Goal: Task Accomplishment & Management: Manage account settings

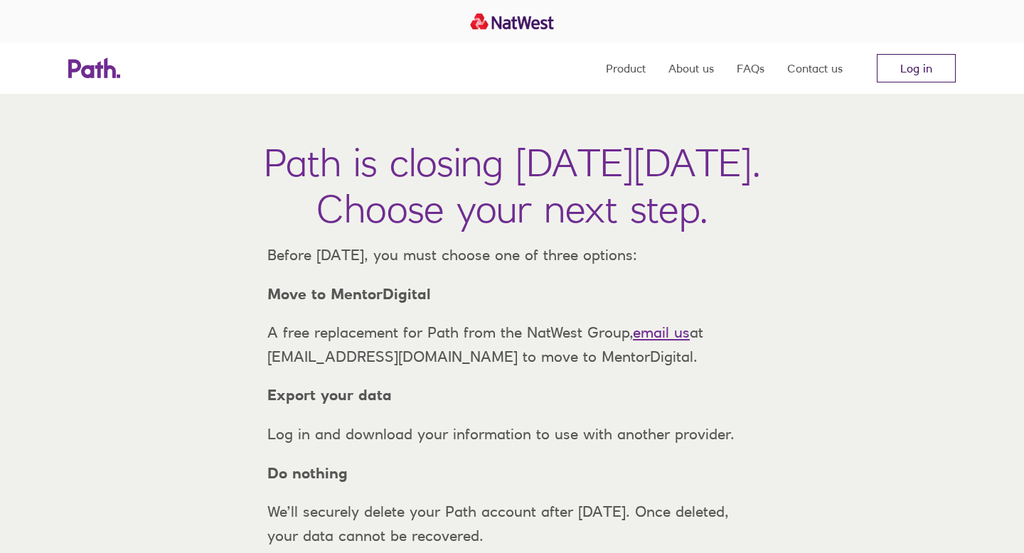
click at [910, 63] on link "Log in" at bounding box center [916, 68] width 79 height 28
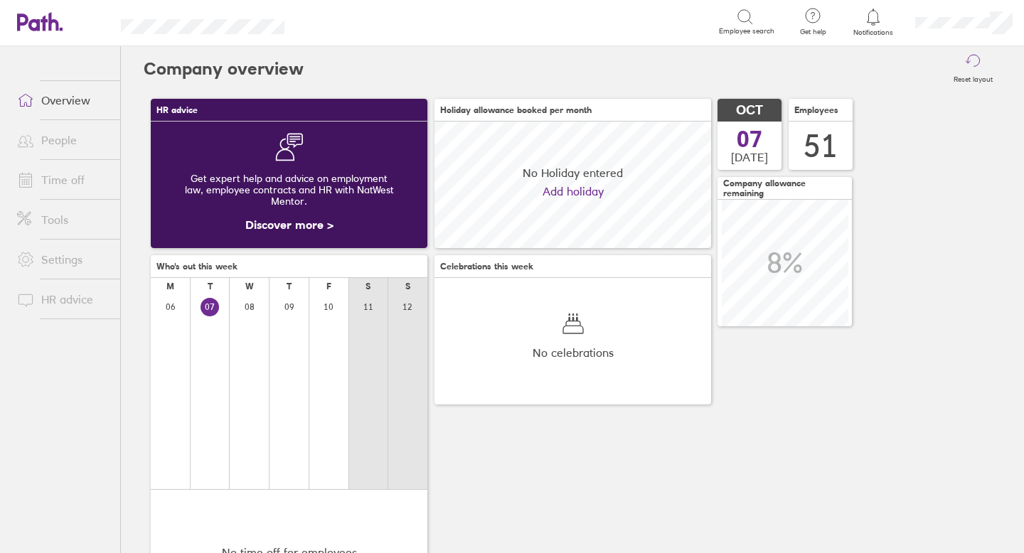
scroll to position [127, 277]
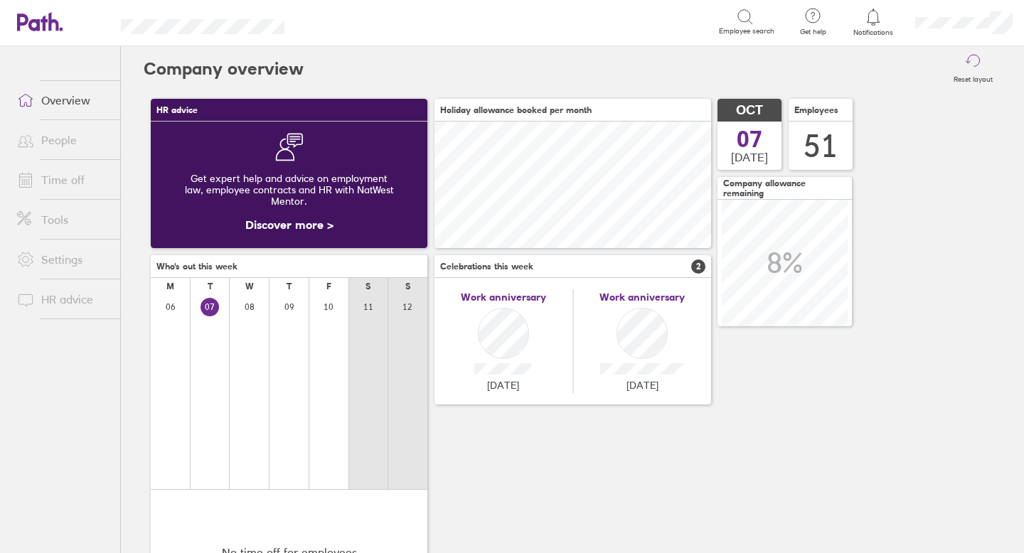
click at [84, 179] on link "Time off" at bounding box center [63, 180] width 115 height 28
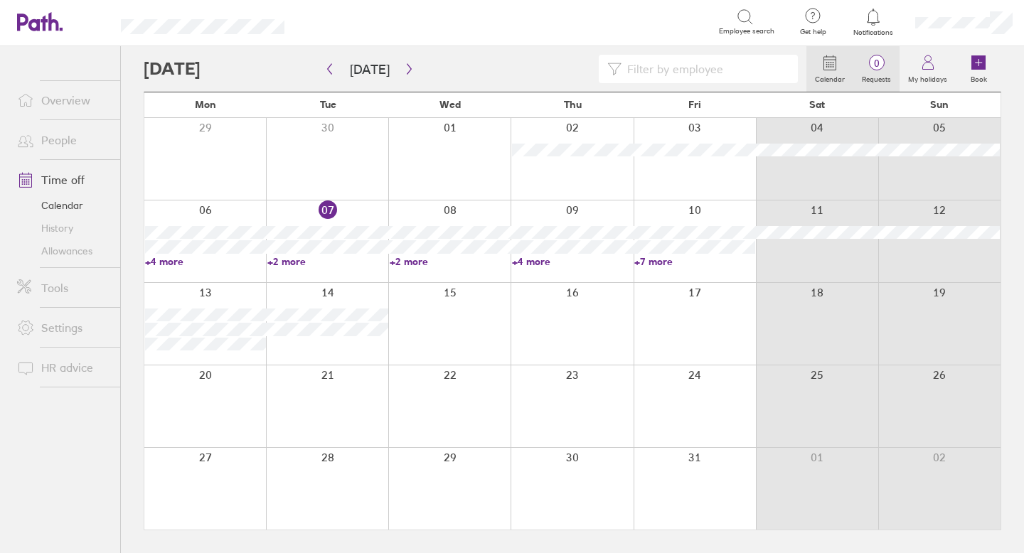
click at [876, 62] on span "0" at bounding box center [877, 63] width 46 height 11
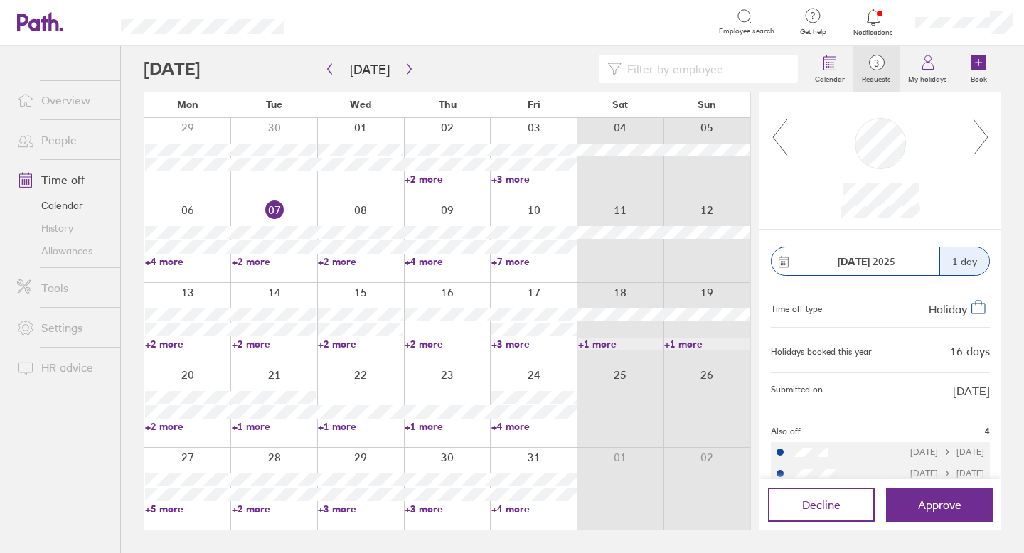
click at [984, 141] on icon at bounding box center [981, 137] width 14 height 36
click at [775, 142] on icon at bounding box center [780, 137] width 18 height 38
click at [984, 140] on icon at bounding box center [981, 137] width 18 height 38
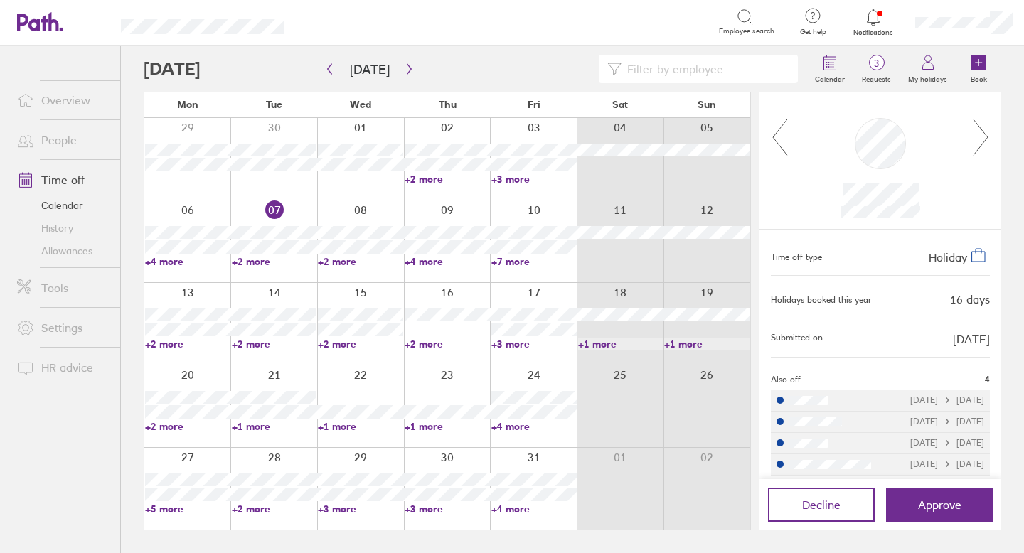
scroll to position [60, 0]
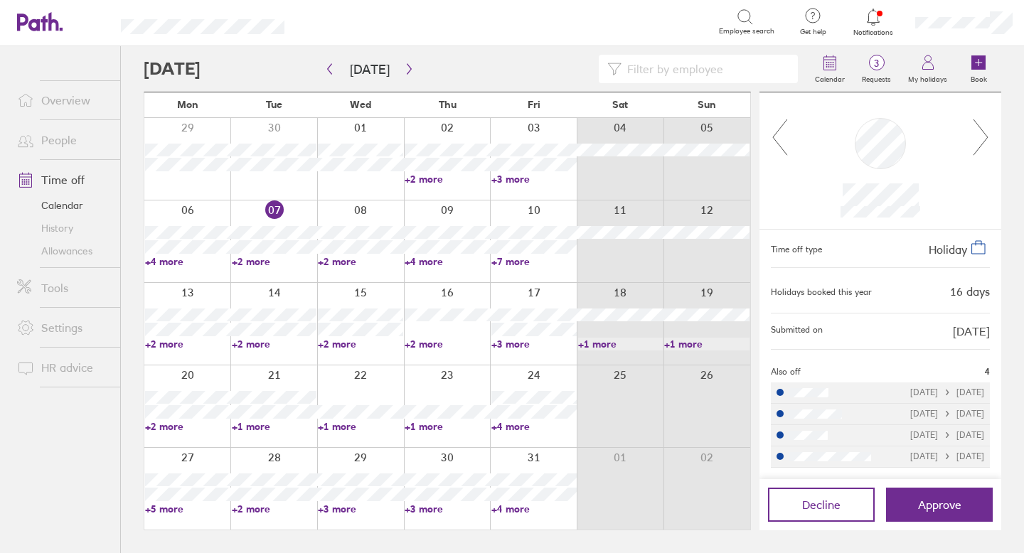
click at [83, 251] on link "Allowances" at bounding box center [63, 251] width 115 height 23
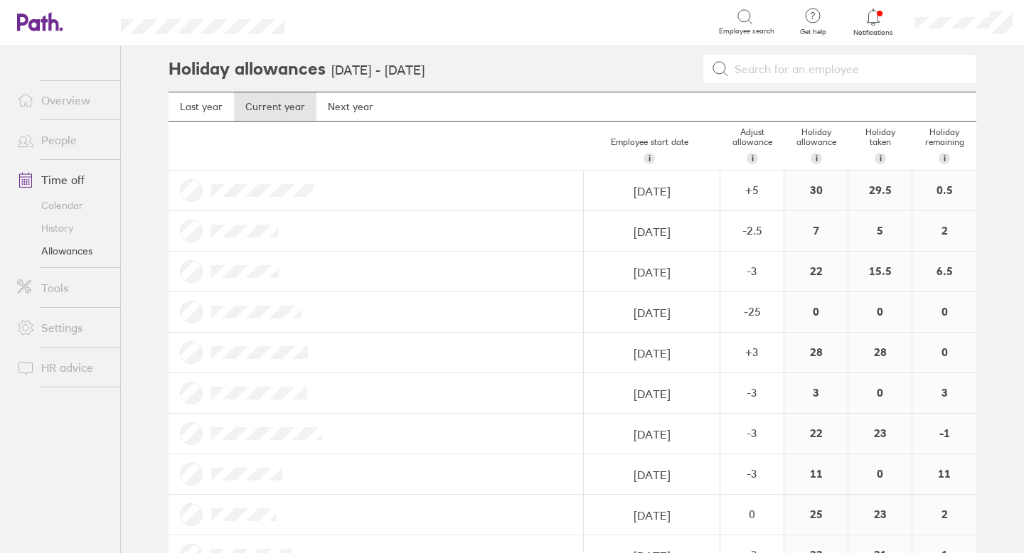
click at [871, 18] on icon at bounding box center [873, 17] width 17 height 17
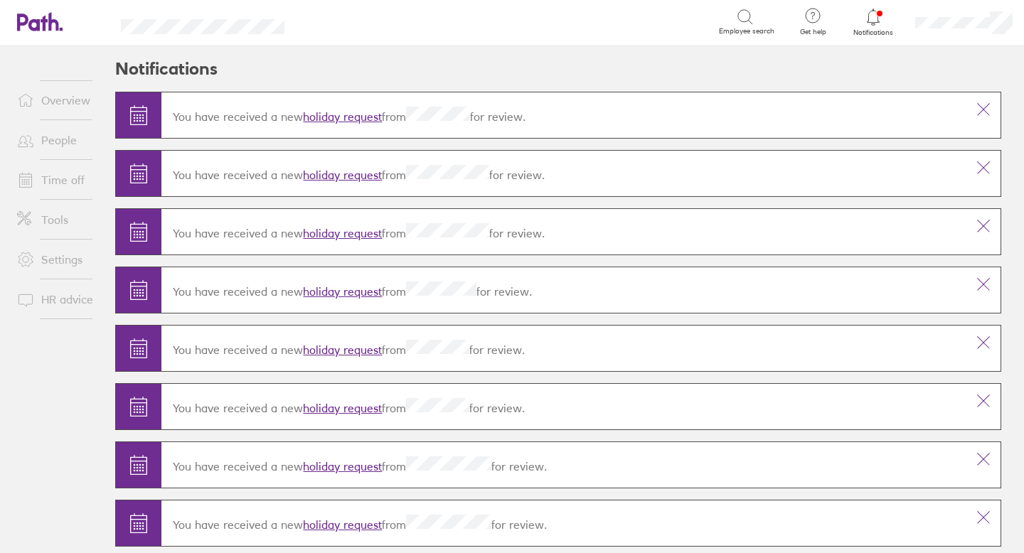
click at [361, 115] on link "holiday request" at bounding box center [342, 117] width 79 height 14
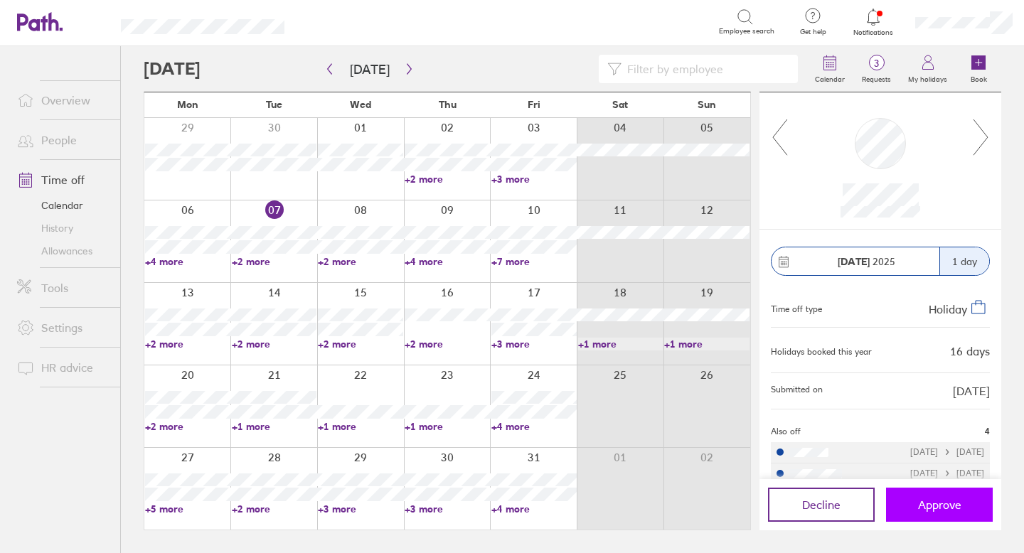
click at [930, 516] on button "Approve" at bounding box center [939, 505] width 107 height 34
click at [984, 142] on icon at bounding box center [981, 137] width 18 height 38
click at [986, 154] on icon at bounding box center [981, 137] width 18 height 38
click at [946, 496] on button "Approve" at bounding box center [939, 505] width 107 height 34
click at [940, 505] on span "Approve" at bounding box center [939, 505] width 43 height 13
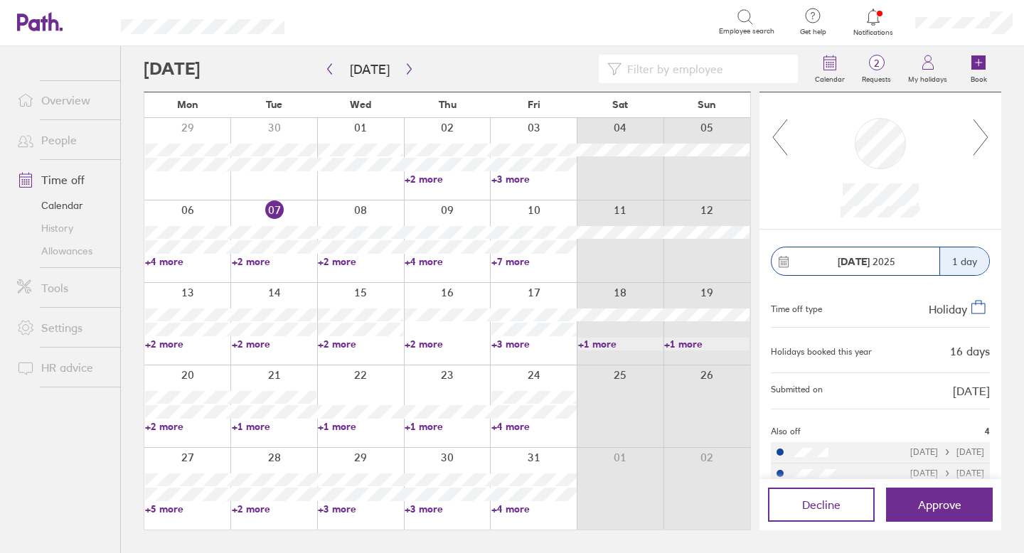
click at [988, 129] on icon at bounding box center [981, 137] width 18 height 38
drag, startPoint x: 984, startPoint y: 136, endPoint x: 982, endPoint y: 156, distance: 20.7
click at [984, 136] on icon at bounding box center [981, 137] width 18 height 38
click at [926, 496] on button "Approve" at bounding box center [939, 505] width 107 height 34
click at [915, 500] on button "Approve" at bounding box center [939, 505] width 107 height 34
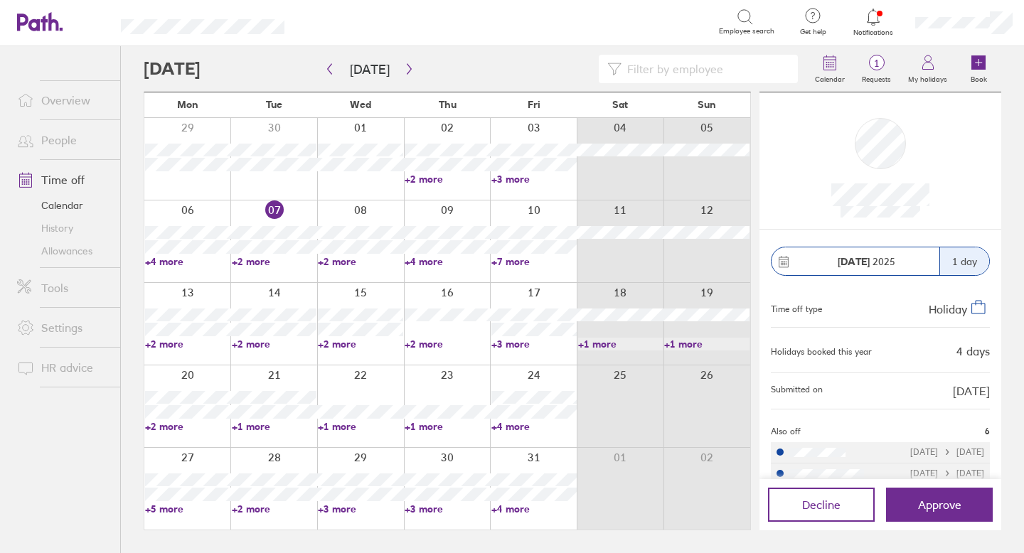
click at [170, 425] on link "+2 more" at bounding box center [187, 426] width 85 height 13
click at [420, 426] on link "+1 more" at bounding box center [447, 426] width 85 height 13
click at [509, 427] on link "+4 more" at bounding box center [534, 426] width 85 height 13
click at [520, 427] on link "+4 more" at bounding box center [534, 426] width 85 height 13
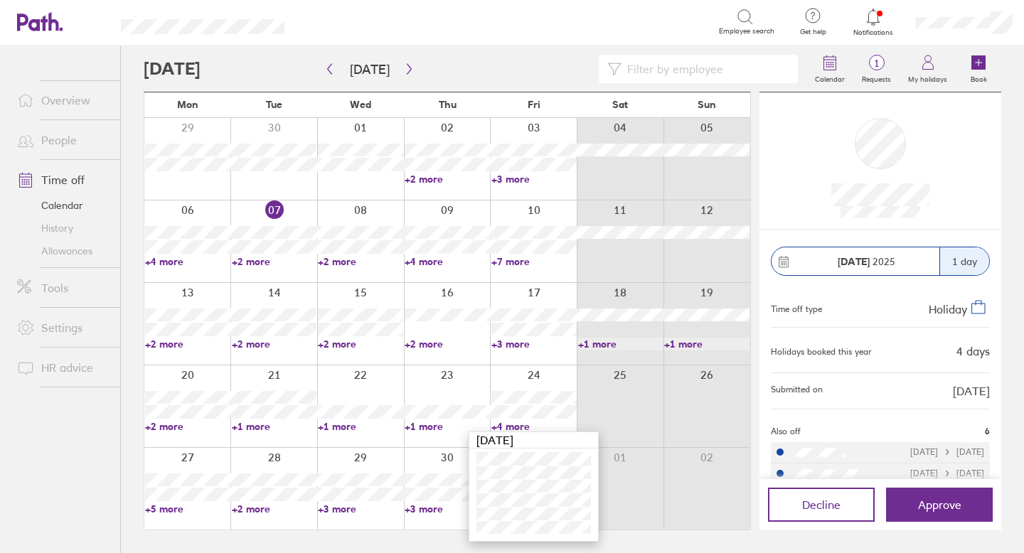
click at [167, 504] on link "+5 more" at bounding box center [187, 509] width 85 height 13
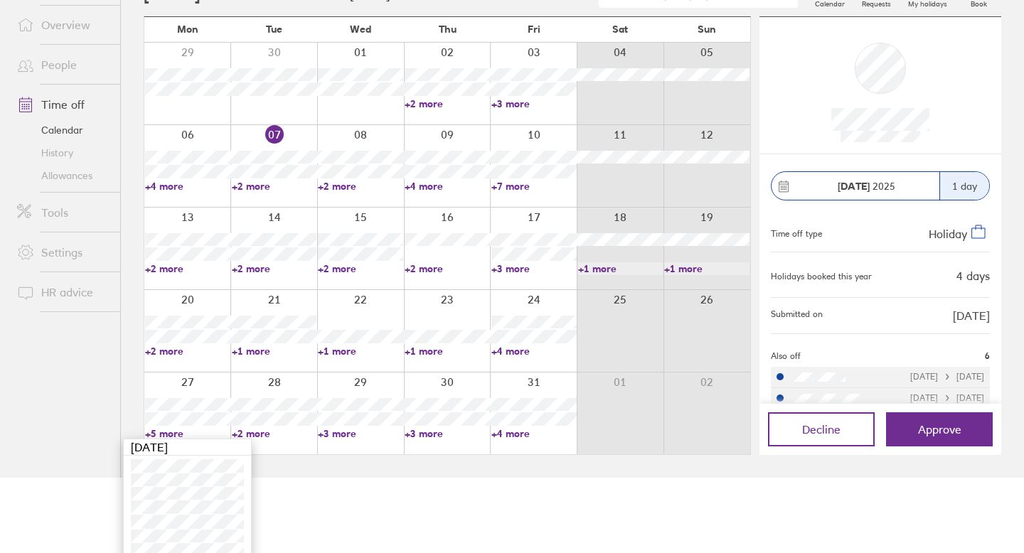
scroll to position [87, 0]
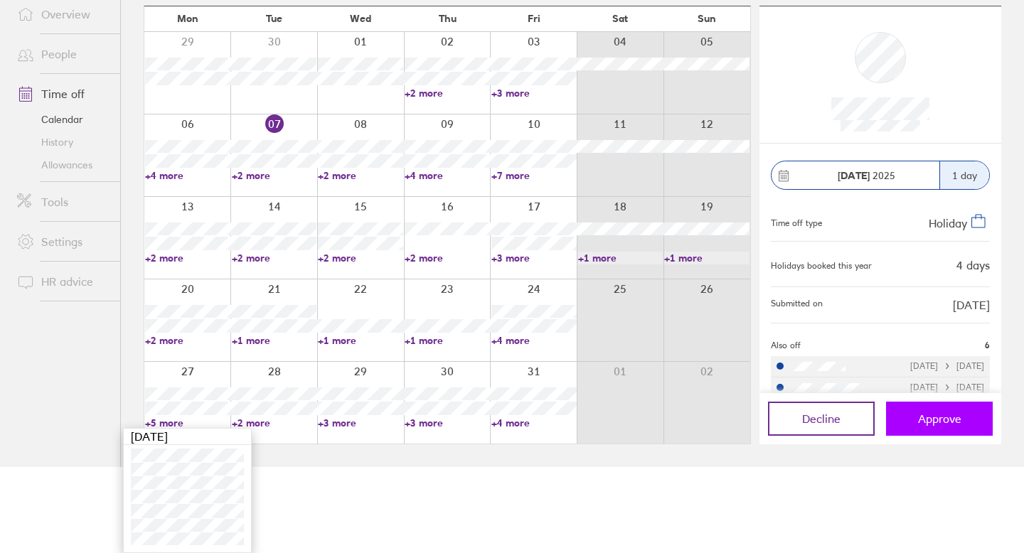
click at [929, 410] on button "Approve" at bounding box center [939, 419] width 107 height 34
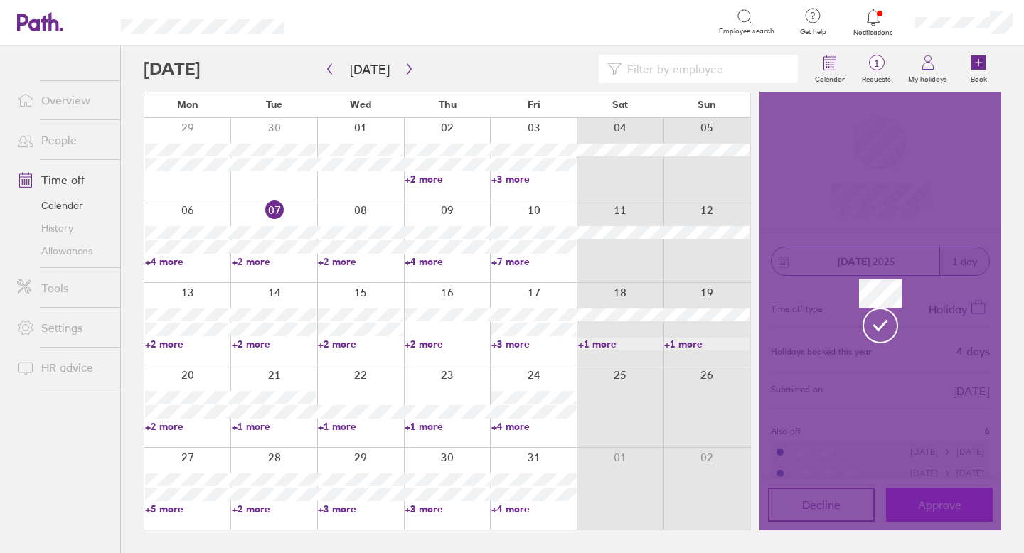
scroll to position [0, 0]
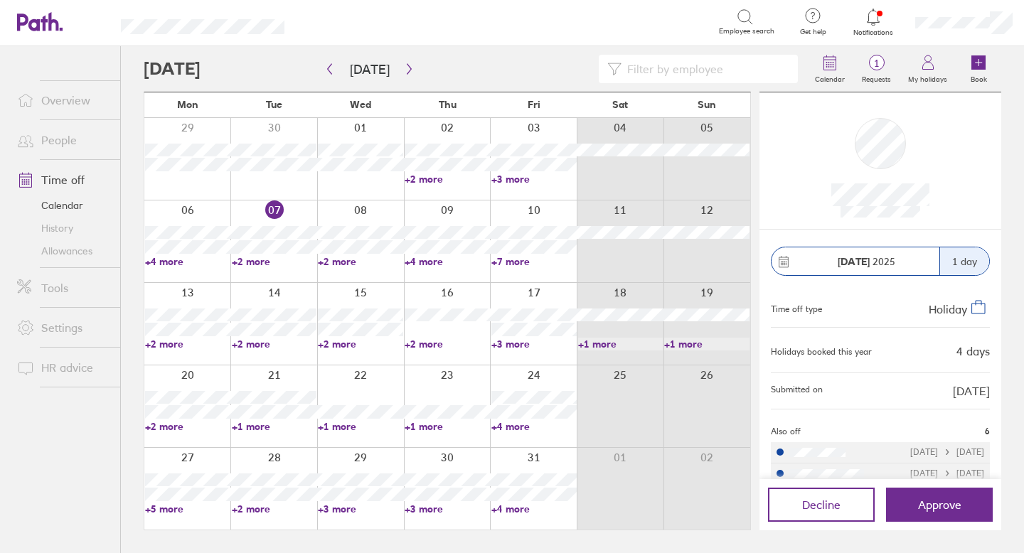
click at [432, 509] on link "+3 more" at bounding box center [447, 509] width 85 height 13
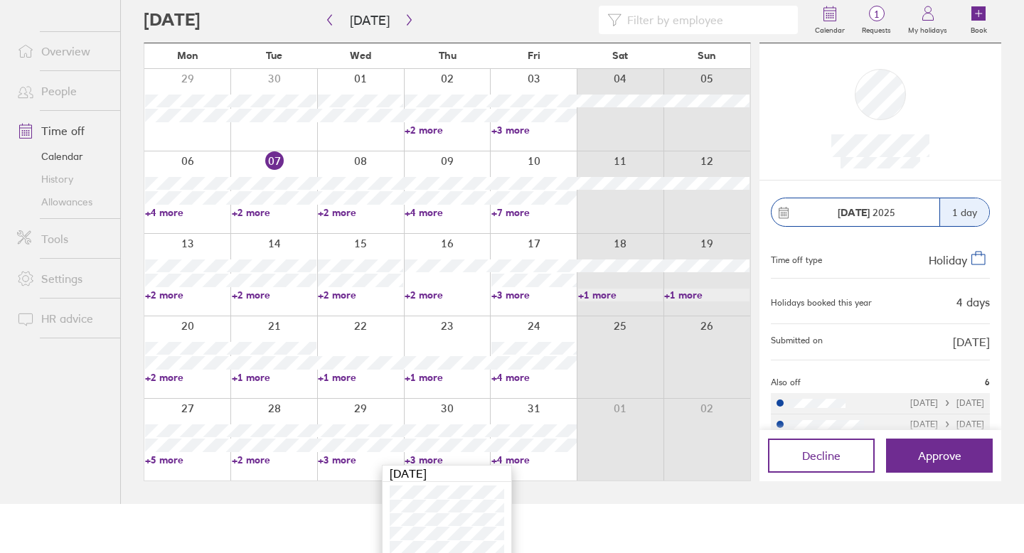
scroll to position [58, 0]
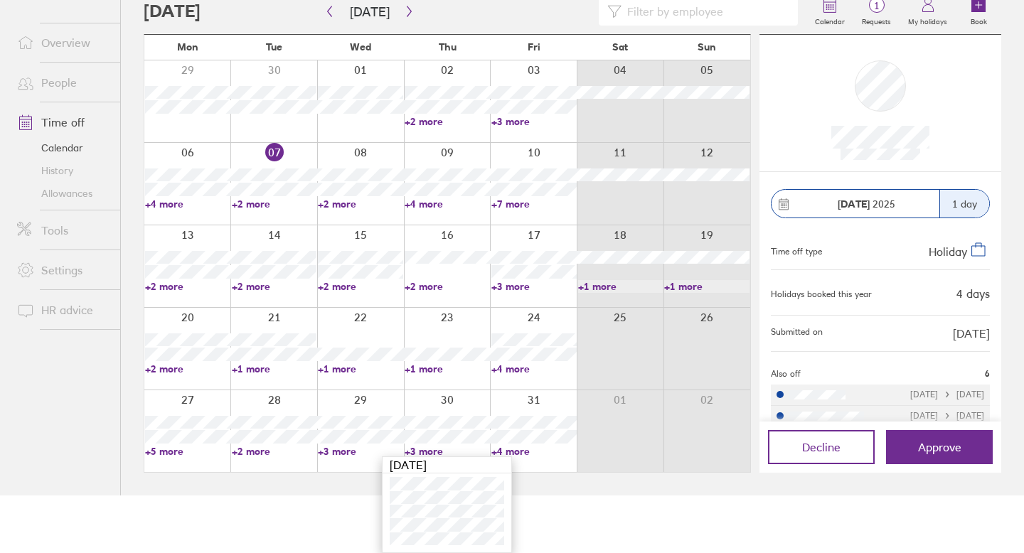
click at [516, 453] on link "+4 more" at bounding box center [534, 451] width 85 height 13
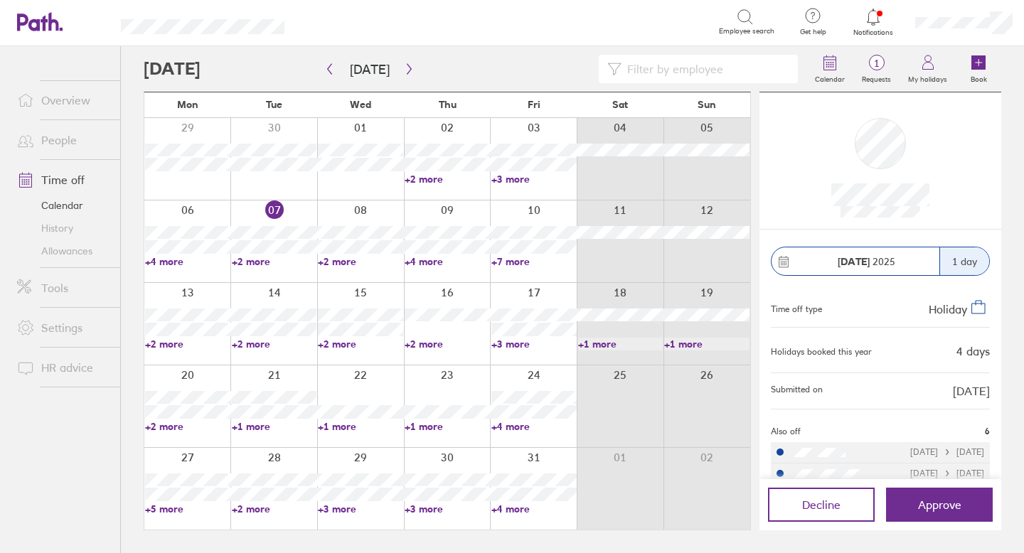
scroll to position [0, 0]
click at [513, 509] on link "+4 more" at bounding box center [534, 509] width 85 height 13
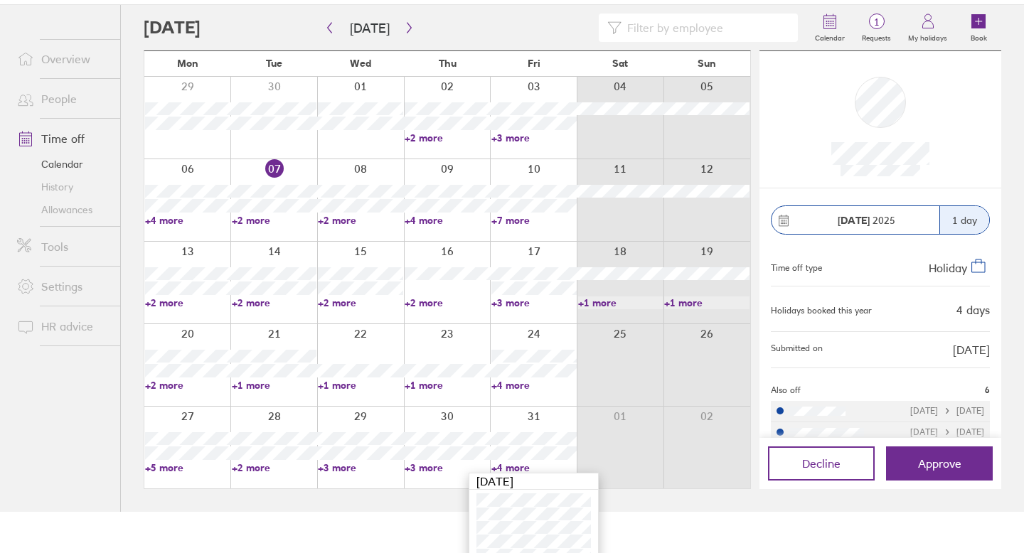
scroll to position [72, 0]
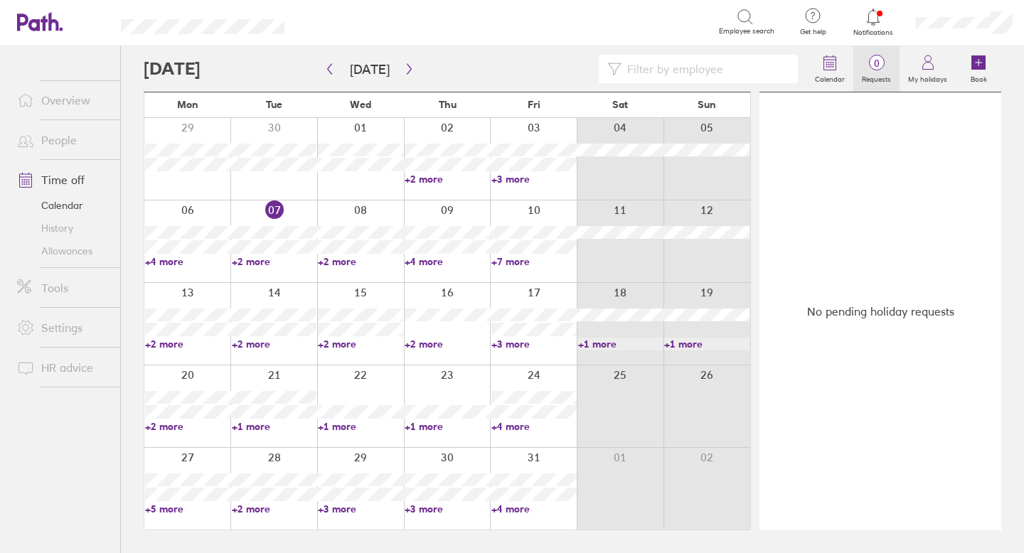
click at [873, 68] on span "0" at bounding box center [877, 63] width 46 height 11
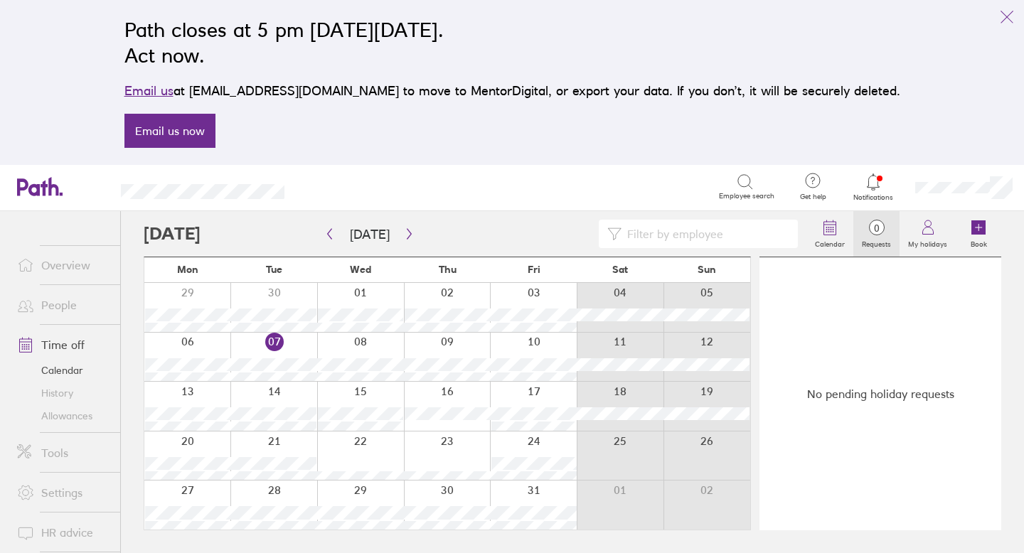
click at [281, 338] on div at bounding box center [273, 357] width 87 height 49
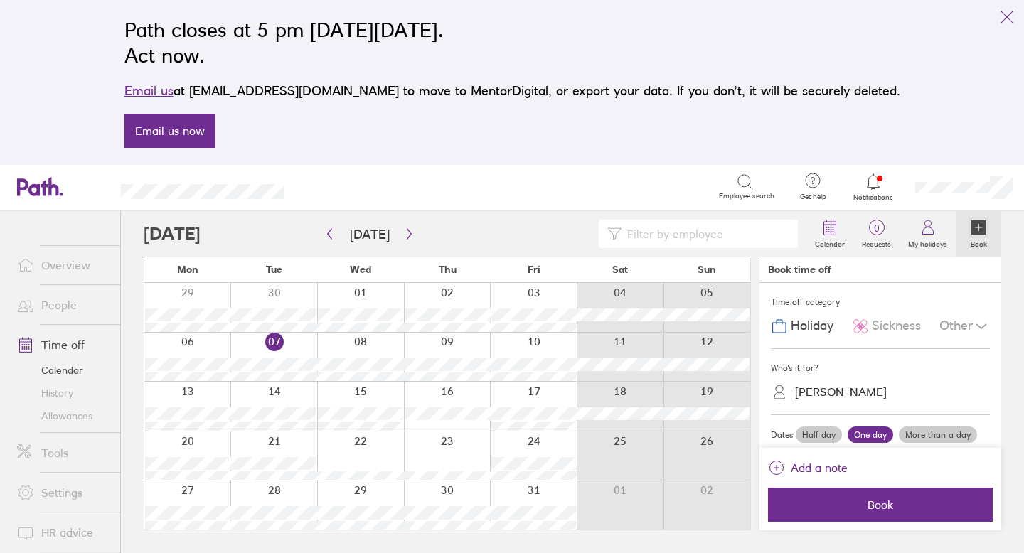
click at [856, 395] on div "Kirsty Martin" at bounding box center [841, 393] width 92 height 14
click at [890, 425] on div "Kenny Godsman" at bounding box center [880, 428] width 219 height 25
click at [899, 324] on span "Sickness" at bounding box center [896, 326] width 49 height 15
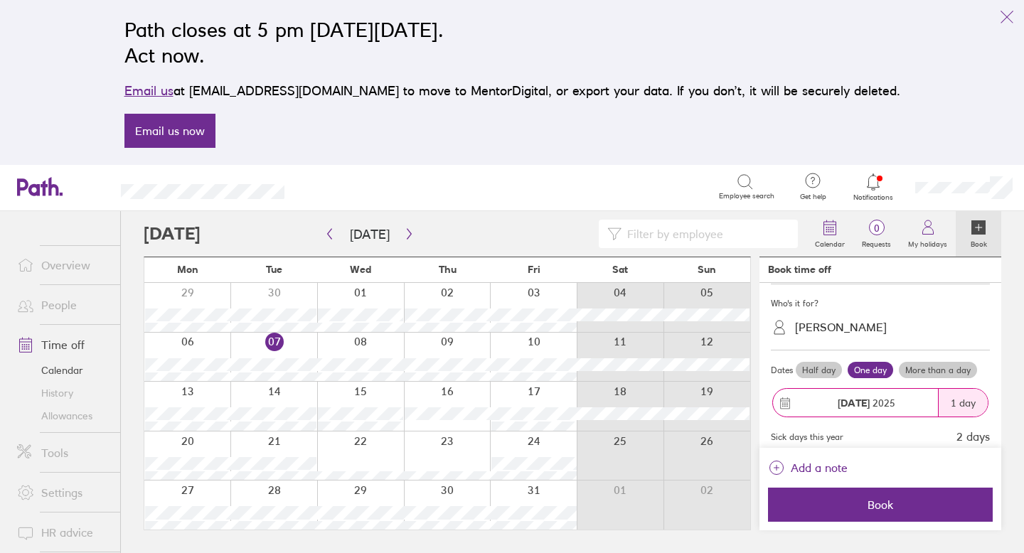
scroll to position [73, 0]
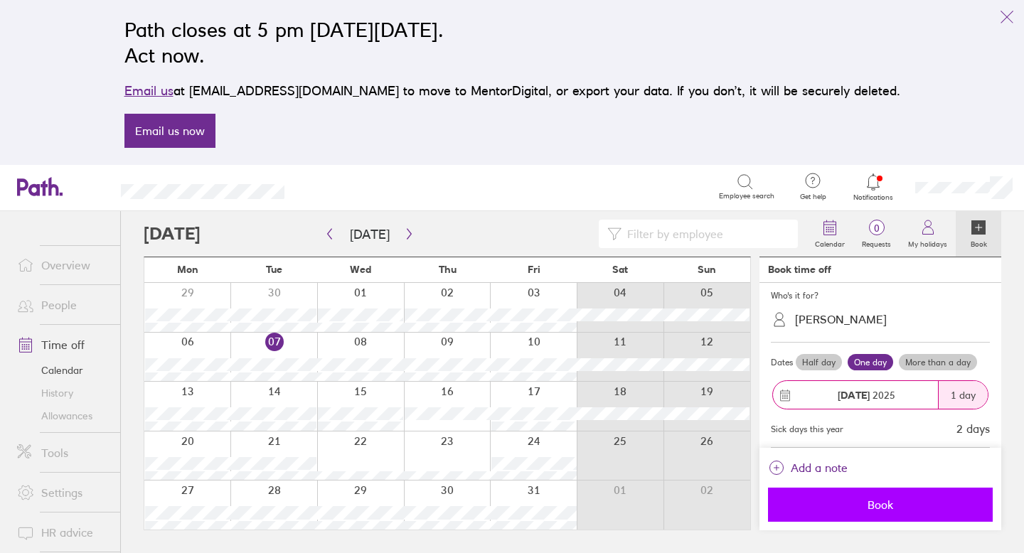
click at [902, 503] on span "Book" at bounding box center [880, 505] width 205 height 13
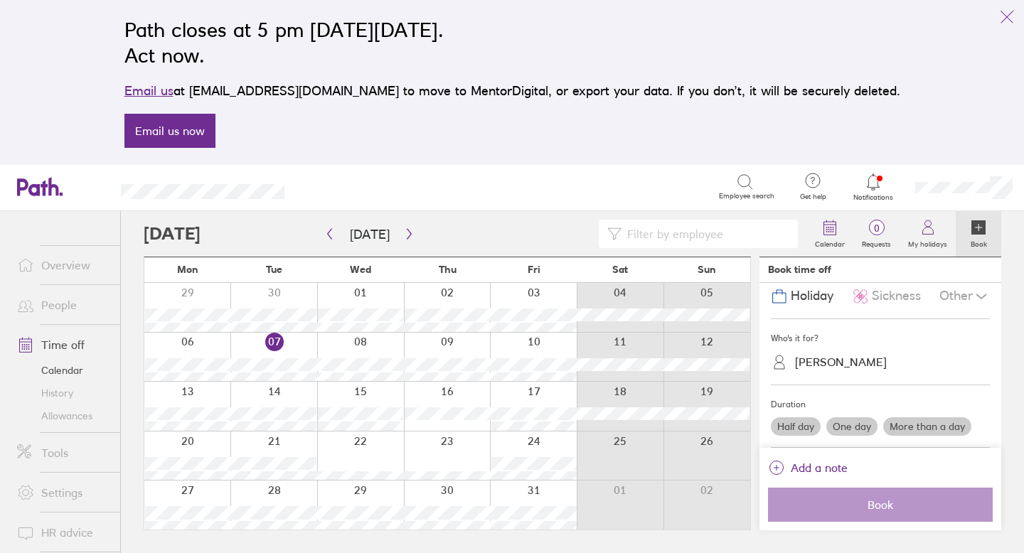
scroll to position [30, 0]
click at [78, 413] on link "Allowances" at bounding box center [63, 416] width 115 height 23
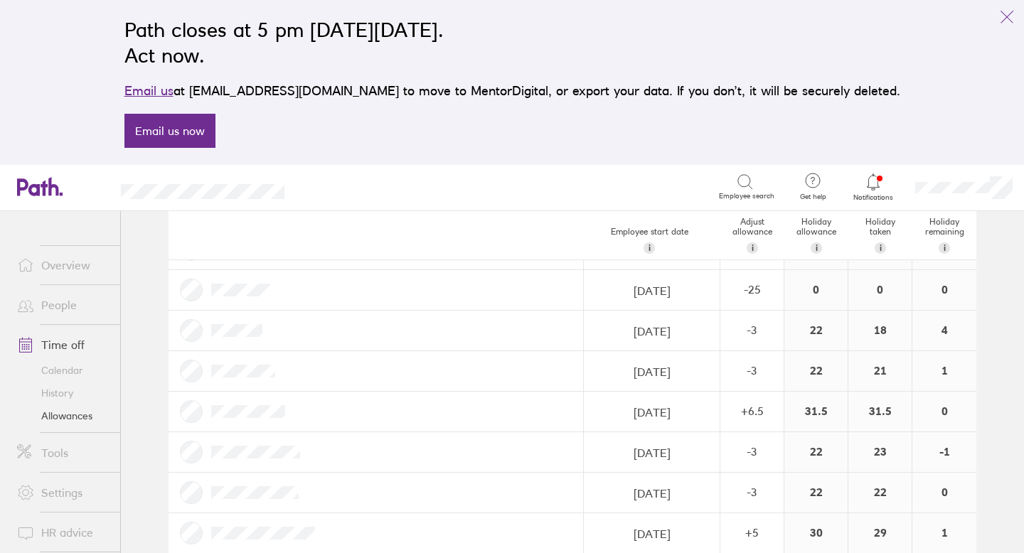
scroll to position [1172, 0]
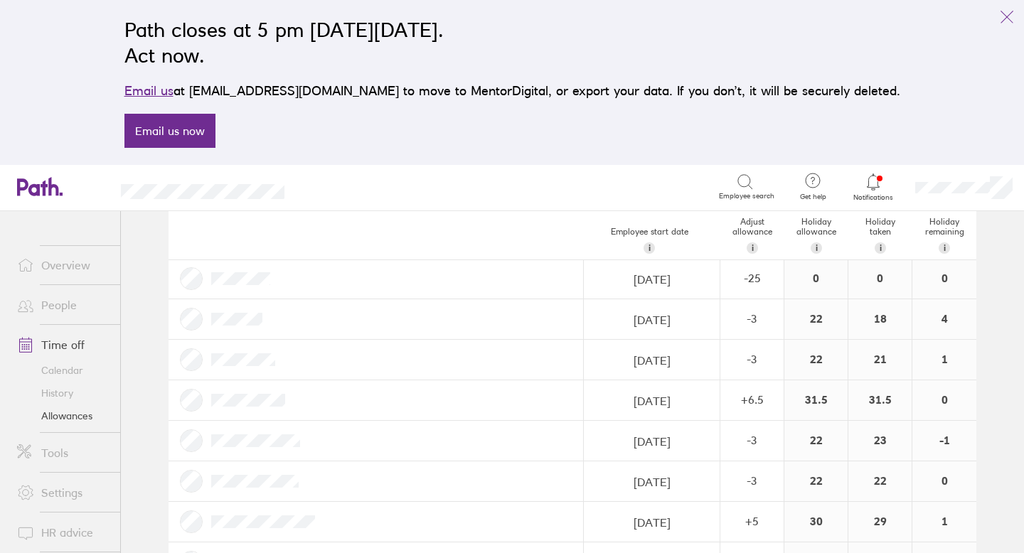
click at [349, 432] on div at bounding box center [376, 441] width 415 height 40
click at [305, 440] on div at bounding box center [376, 441] width 415 height 40
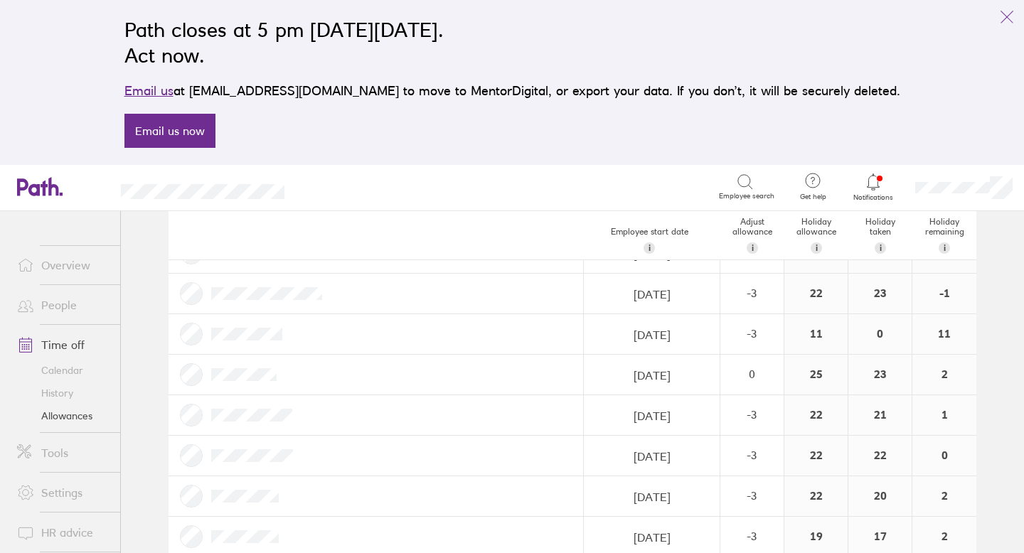
scroll to position [0, 0]
